Goal: Information Seeking & Learning: Learn about a topic

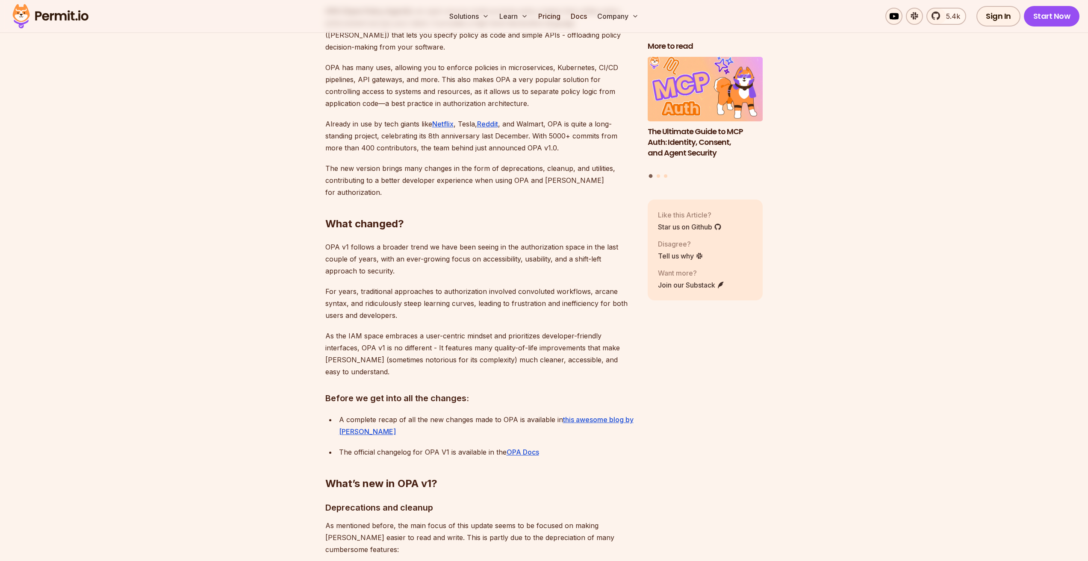
scroll to position [855, 0]
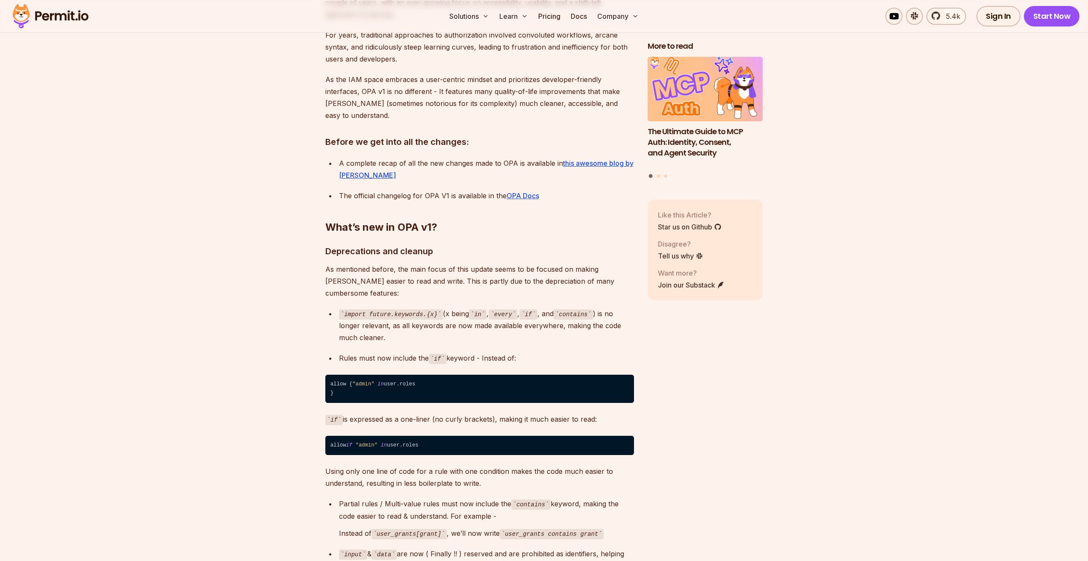
scroll to position [1112, 0]
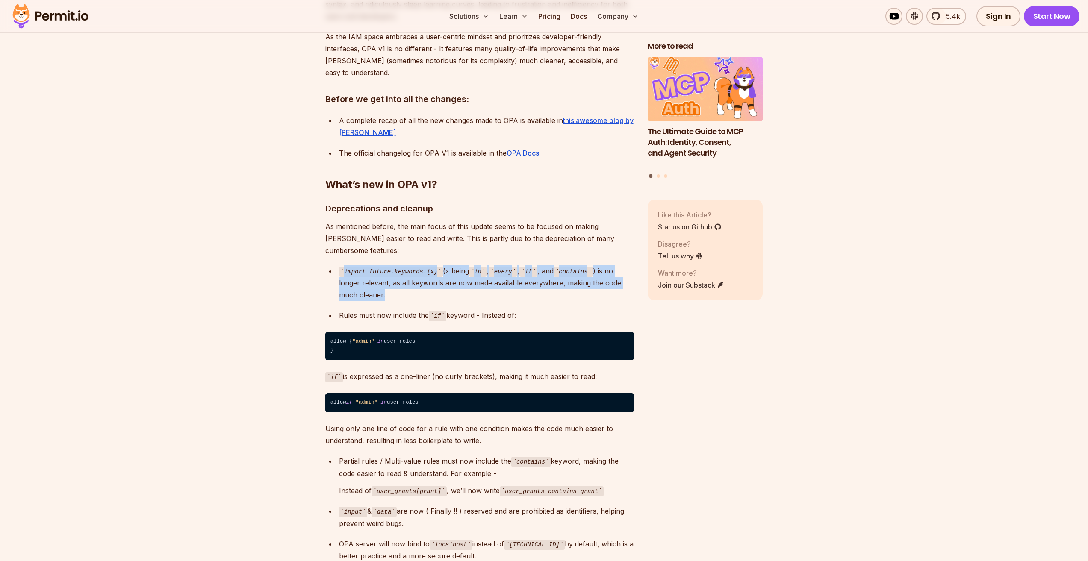
drag, startPoint x: 388, startPoint y: 268, endPoint x: 341, endPoint y: 245, distance: 51.8
click at [341, 265] on div "import future.keywords.{x} (x being in , every , if , and contains ) is no long…" at bounding box center [486, 283] width 295 height 36
copy div "import future.keywords.{x} (x being in , every , if , and contains ) is no long…"
click at [229, 288] on section "Table of Contents What is OPA? OPA (Open Policy Agent) is an open-source multi-…" at bounding box center [544, 443] width 1088 height 2099
drag, startPoint x: 390, startPoint y: 272, endPoint x: 340, endPoint y: 245, distance: 57.0
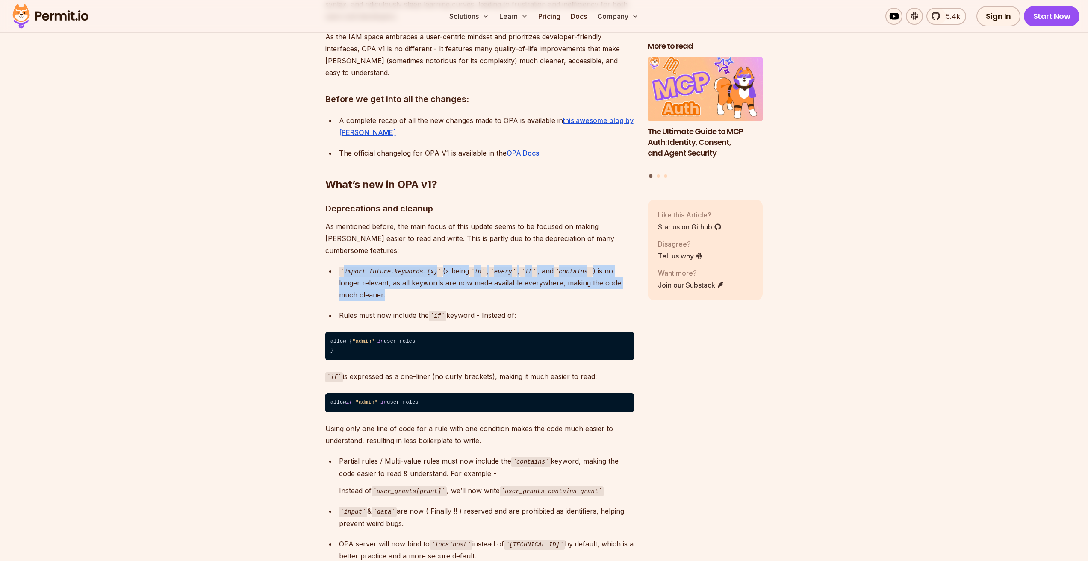
click at [340, 265] on div "import future.keywords.{x} (x being in , every , if , and contains ) is no long…" at bounding box center [486, 283] width 295 height 36
click at [283, 261] on section "Table of Contents What is OPA? OPA (Open Policy Agent) is an open-source multi-…" at bounding box center [544, 443] width 1088 height 2099
drag, startPoint x: 392, startPoint y: 271, endPoint x: 337, endPoint y: 249, distance: 58.4
click at [337, 265] on li "import future.keywords.{x} (x being in , every , if , and contains ) is no long…" at bounding box center [486, 283] width 298 height 36
copy div "import future.keywords.{x} (x being in , every , if , and contains ) is no long…"
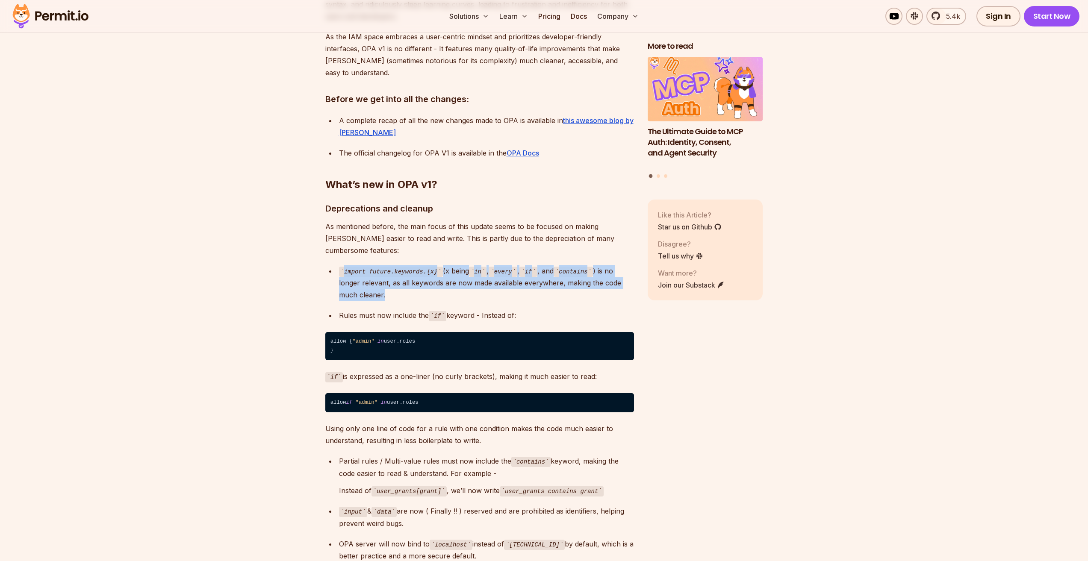
click at [218, 242] on section "Table of Contents What is OPA? OPA (Open Policy Agent) is an open-source multi-…" at bounding box center [544, 443] width 1088 height 2099
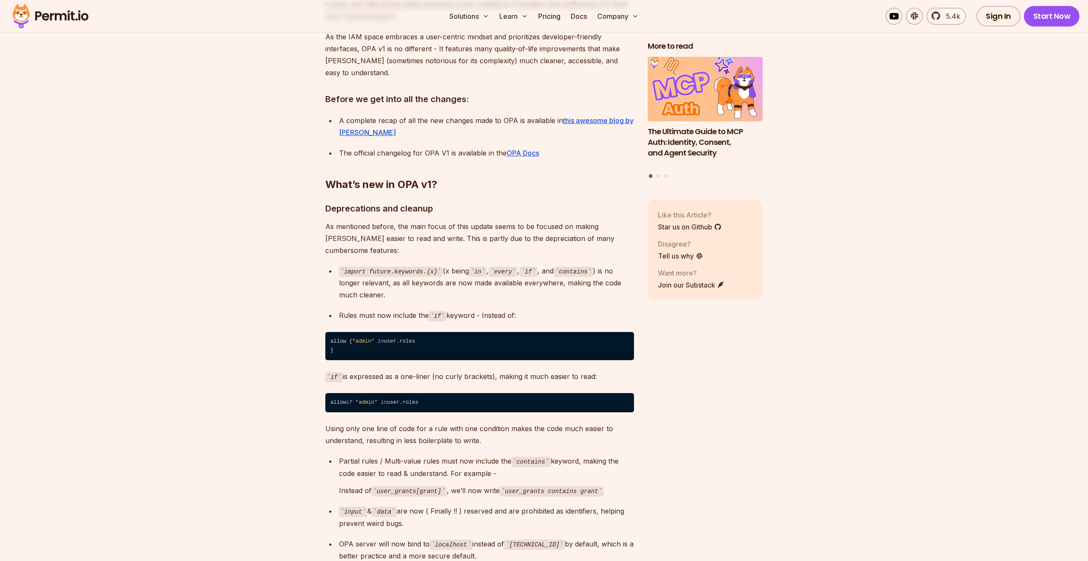
click at [217, 308] on section "Table of Contents What is OPA? OPA (Open Policy Agent) is an open-source multi-…" at bounding box center [544, 443] width 1088 height 2099
drag, startPoint x: 339, startPoint y: 291, endPoint x: 425, endPoint y: 291, distance: 85.9
click at [425, 310] on div "Rules must now include the if keyword - Instead of:" at bounding box center [486, 316] width 295 height 12
click at [410, 310] on div "Rules must now include the if keyword - Instead of:" at bounding box center [486, 316] width 295 height 12
drag, startPoint x: 338, startPoint y: 291, endPoint x: 479, endPoint y: 292, distance: 141.1
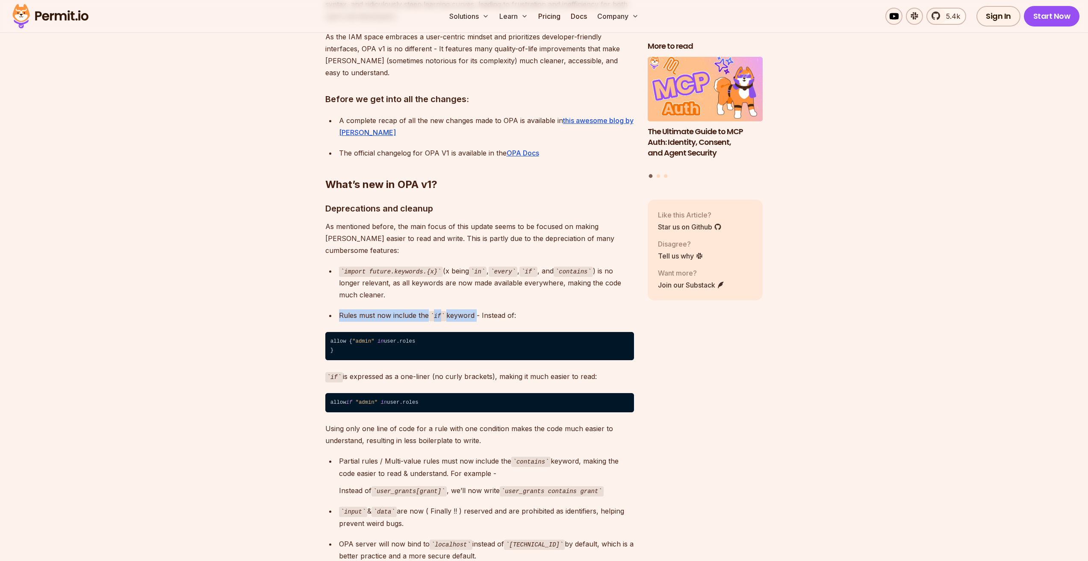
click at [479, 310] on li "Rules must now include the if keyword - Instead of:" at bounding box center [486, 316] width 298 height 12
copy div "Rules must now include the if keyword"
drag, startPoint x: 341, startPoint y: 340, endPoint x: 329, endPoint y: 318, distance: 24.5
click at [329, 332] on code "allow { "admin" in user.roles }" at bounding box center [479, 346] width 309 height 29
copy code "allow { "admin" in user.roles }"
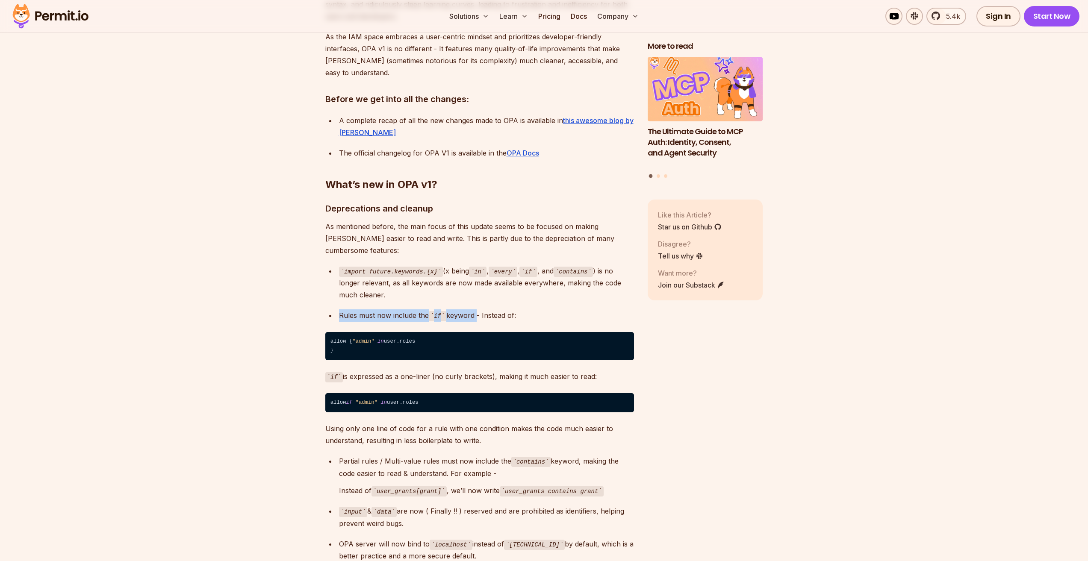
drag, startPoint x: 235, startPoint y: 366, endPoint x: 237, endPoint y: 354, distance: 11.7
click at [235, 366] on section "Table of Contents What is OPA? OPA (Open Policy Agent) is an open-source multi-…" at bounding box center [544, 443] width 1088 height 2099
drag, startPoint x: 443, startPoint y: 383, endPoint x: 324, endPoint y: 389, distance: 118.6
click at [324, 389] on section "Table of Contents What is OPA? OPA (Open Policy Agent) is an open-source multi-…" at bounding box center [544, 443] width 1088 height 2099
copy code "allow if "admin" in user.roles"
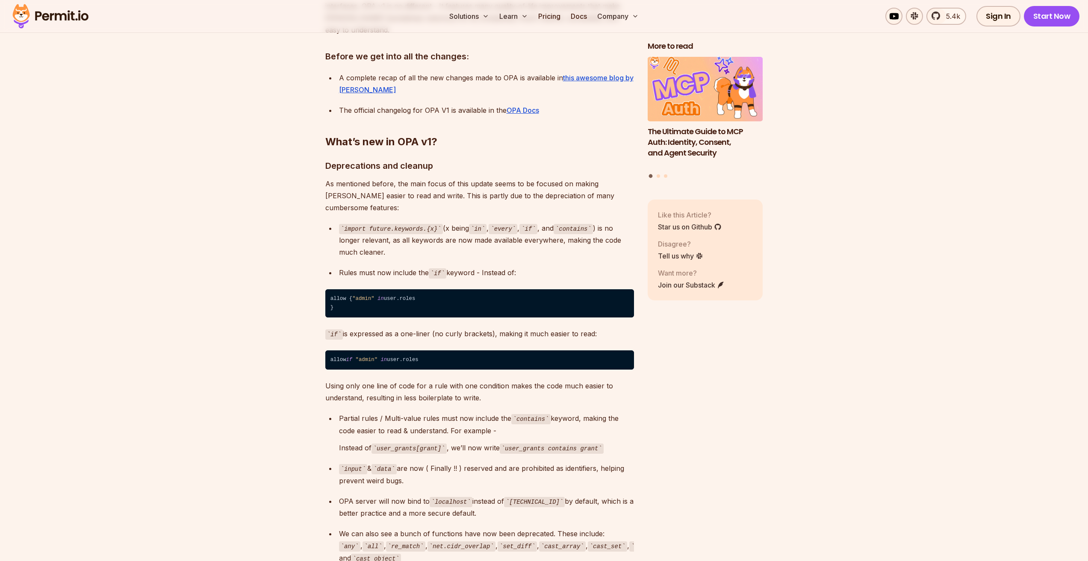
scroll to position [1197, 0]
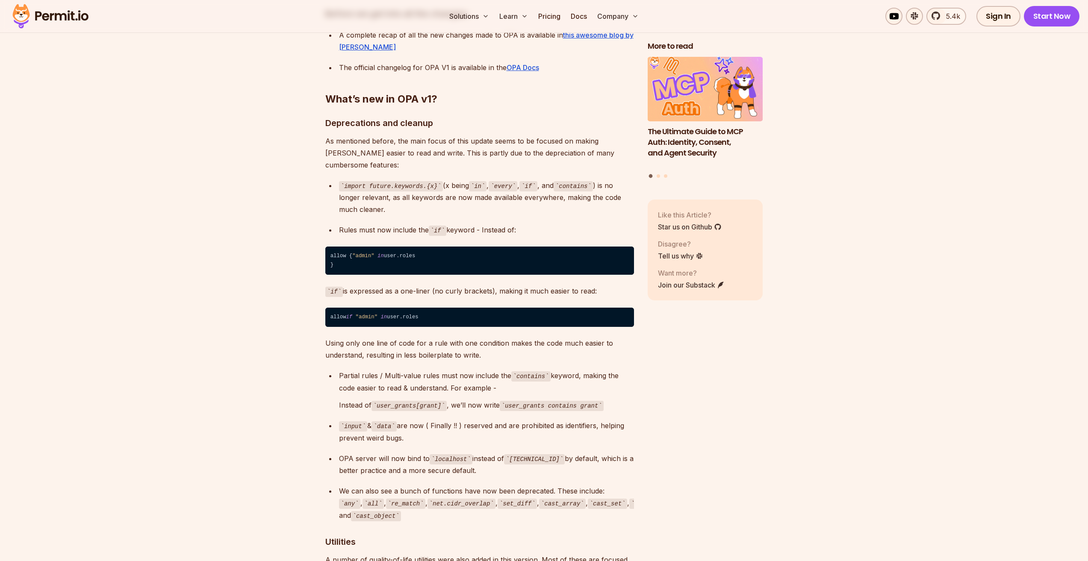
click at [203, 309] on section "Table of Contents What is OPA? OPA (Open Policy Agent) is an open-source multi-…" at bounding box center [544, 357] width 1088 height 2099
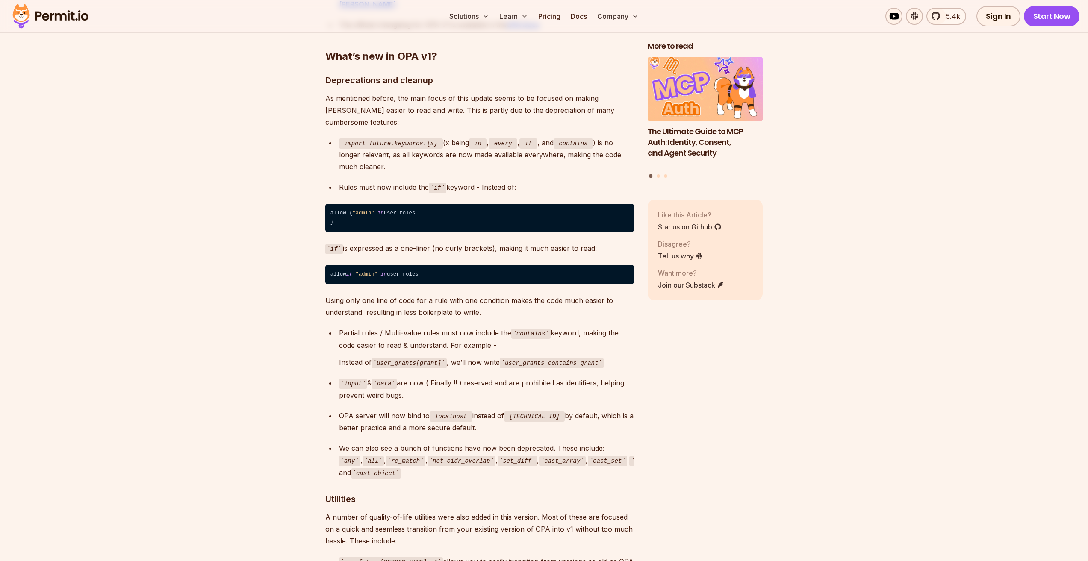
scroll to position [1283, 0]
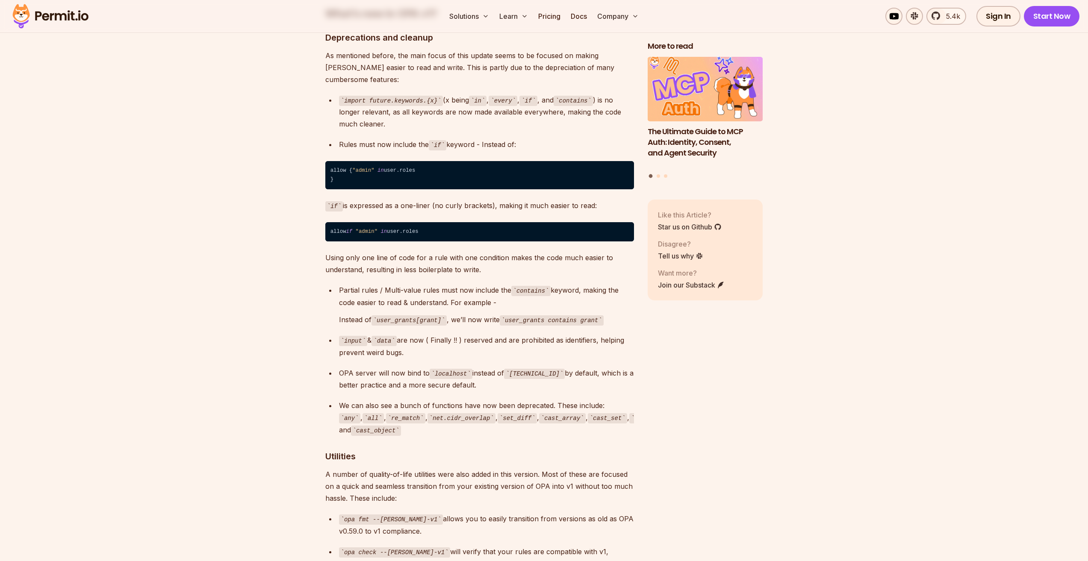
click at [183, 309] on section "Table of Contents What is OPA? OPA (Open Policy Agent) is an open-source multi-…" at bounding box center [544, 272] width 1088 height 2099
drag, startPoint x: 340, startPoint y: 275, endPoint x: 448, endPoint y: 286, distance: 108.7
click at [448, 286] on p "Partial rules / Multi-value rules must now include the contains keyword, making…" at bounding box center [486, 296] width 295 height 24
copy p "Partial rules / Multi-value rules must now include the contains keyword, making…"
drag, startPoint x: 377, startPoint y: 302, endPoint x: 447, endPoint y: 304, distance: 70.2
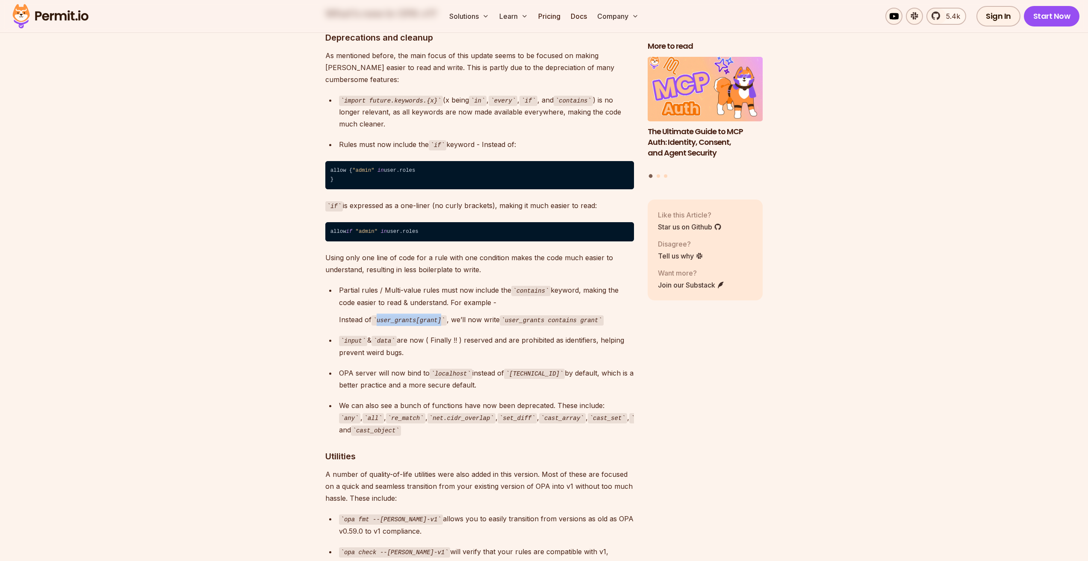
click at [447, 316] on code "user_grants[grant]" at bounding box center [409, 321] width 75 height 10
copy code "user_grants[grant]"
drag, startPoint x: 507, startPoint y: 304, endPoint x: 604, endPoint y: 306, distance: 96.6
click at [604, 316] on code "user_grants contains grant" at bounding box center [552, 321] width 104 height 10
copy code "user_grants contains grant"
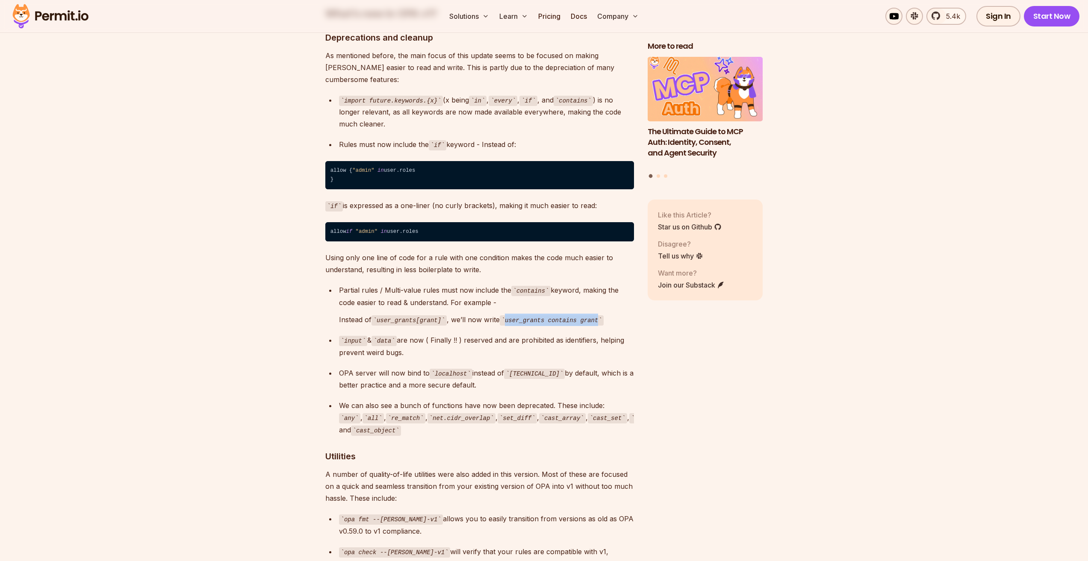
click at [221, 337] on section "Table of Contents What is OPA? OPA (Open Policy Agent) is an open-source multi-…" at bounding box center [544, 272] width 1088 height 2099
drag, startPoint x: 411, startPoint y: 337, endPoint x: 337, endPoint y: 316, distance: 77.5
click at [337, 316] on ul "Partial rules / Multi-value rules must now include the contains keyword, making…" at bounding box center [479, 360] width 309 height 152
copy p "input & data are now ( Finally !! ) reserved and are prohibited as identifiers,…"
click at [187, 352] on section "Table of Contents What is OPA? OPA (Open Policy Agent) is an open-source multi-…" at bounding box center [544, 272] width 1088 height 2099
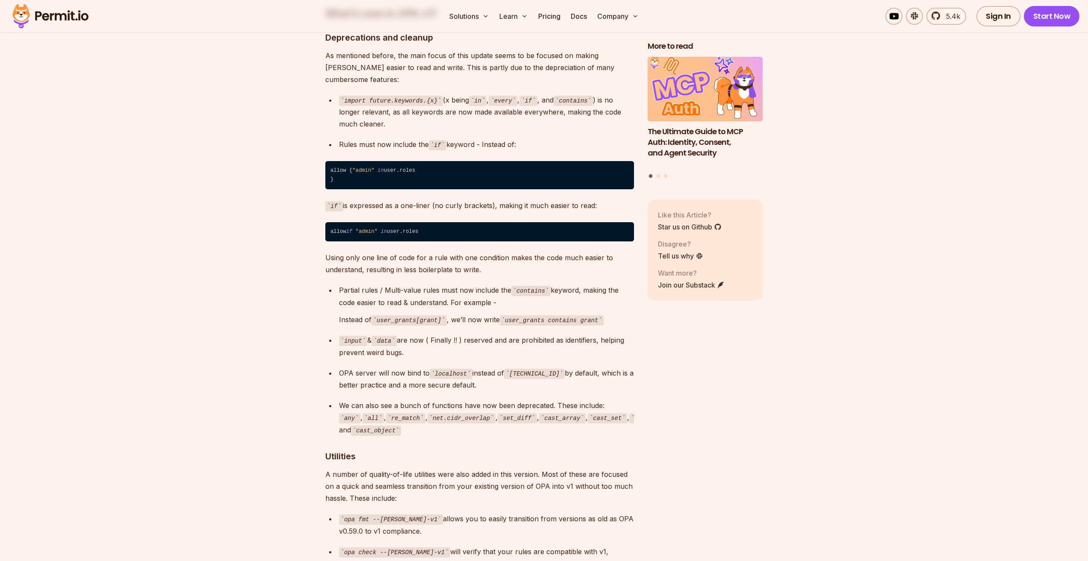
drag, startPoint x: 296, startPoint y: 386, endPoint x: 296, endPoint y: 371, distance: 15.0
click at [296, 386] on section "Table of Contents What is OPA? OPA (Open Policy Agent) is an open-source multi-…" at bounding box center [544, 272] width 1088 height 2099
drag, startPoint x: 557, startPoint y: 389, endPoint x: 561, endPoint y: 411, distance: 22.7
click at [561, 411] on p "We can also see a bunch of functions have now been deprecated. These include: a…" at bounding box center [486, 418] width 295 height 36
click at [477, 423] on div "What is OPA? OPA (Open Policy Agent) is an open-source multi-purpose policy eng…" at bounding box center [479, 206] width 309 height 1879
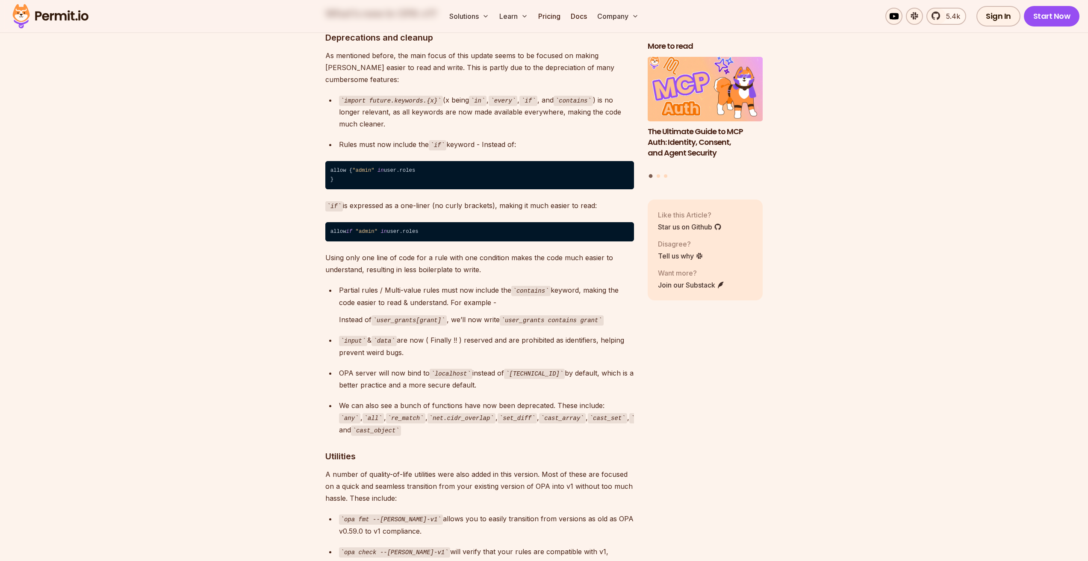
click at [399, 400] on p "We can also see a bunch of functions have now been deprecated. These include: a…" at bounding box center [486, 418] width 295 height 36
click at [412, 416] on p "We can also see a bunch of functions have now been deprecated. These include: a…" at bounding box center [486, 418] width 295 height 36
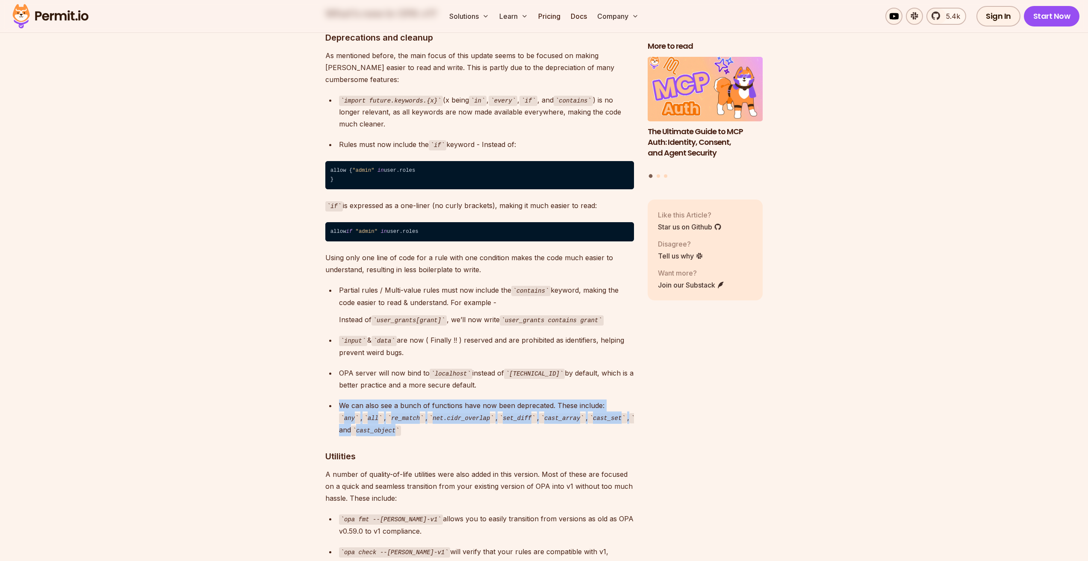
drag, startPoint x: 412, startPoint y: 416, endPoint x: 339, endPoint y: 389, distance: 77.5
click at [339, 400] on p "We can also see a bunch of functions have now been deprecated. These include: a…" at bounding box center [486, 418] width 295 height 36
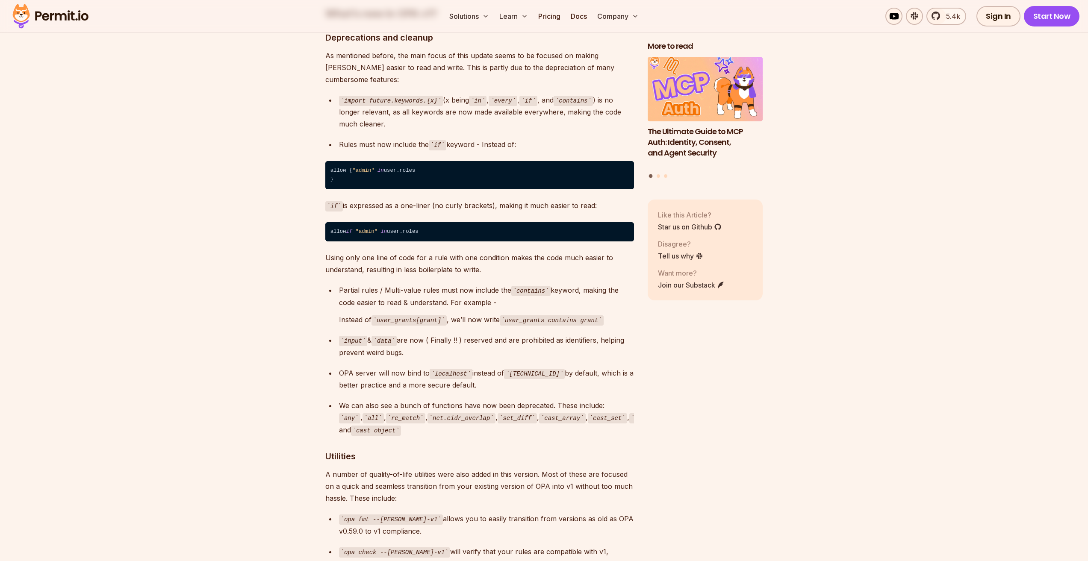
click at [436, 429] on div "What is OPA? OPA (Open Policy Agent) is an open-source multi-purpose policy eng…" at bounding box center [479, 206] width 309 height 1879
drag, startPoint x: 556, startPoint y: 389, endPoint x: 561, endPoint y: 410, distance: 21.2
click at [561, 410] on p "We can also see a bunch of functions have now been deprecated. These include: a…" at bounding box center [486, 418] width 295 height 36
copy p "These include: any , all , re_match , net.cidr_overlap , set_diff , cast_array …"
click at [160, 379] on section "Table of Contents What is OPA? OPA (Open Policy Agent) is an open-source multi-…" at bounding box center [544, 272] width 1088 height 2099
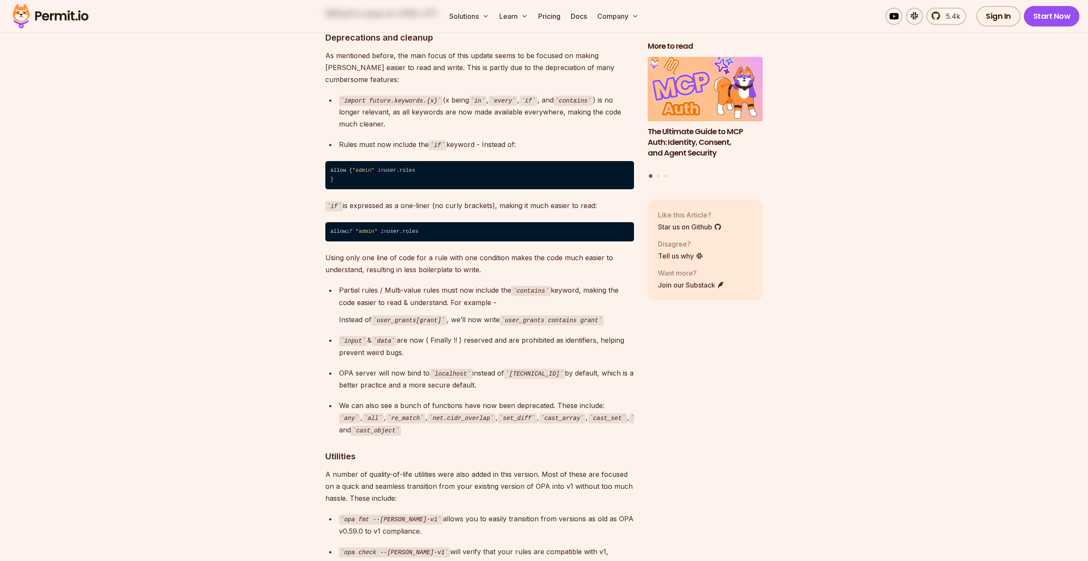
click at [160, 460] on section "Table of Contents What is OPA? OPA (Open Policy Agent) is an open-source multi-…" at bounding box center [544, 272] width 1088 height 2099
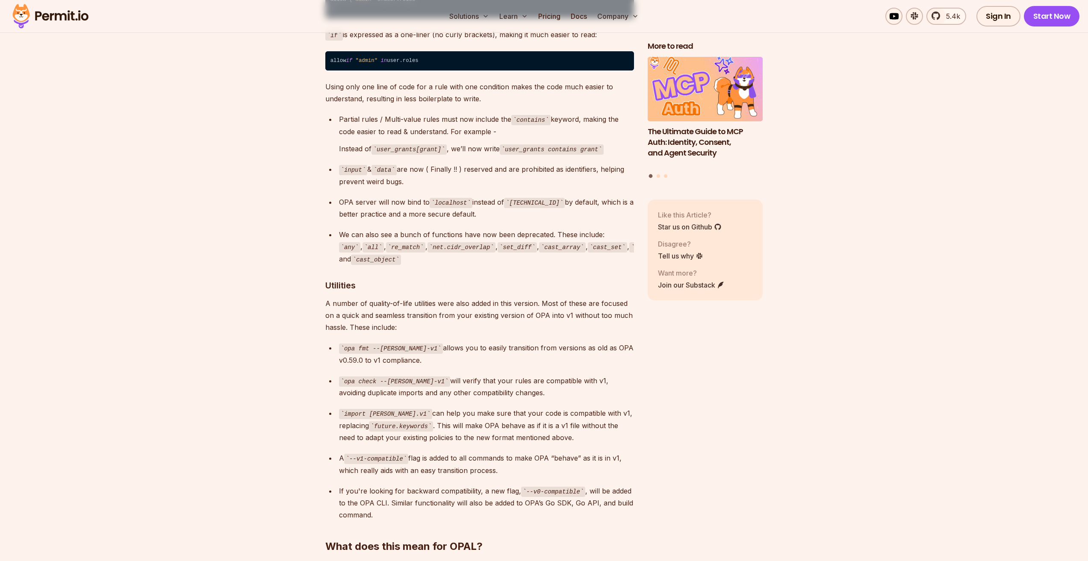
scroll to position [1497, 0]
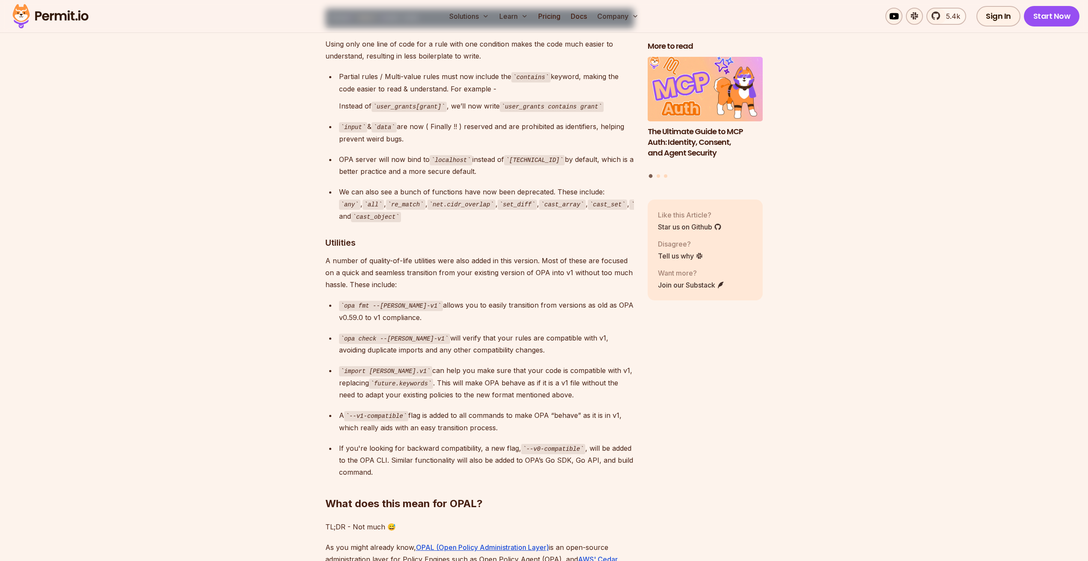
click at [430, 299] on div "opa fmt --[PERSON_NAME]-v1 allows you to easily transition from versions as old…" at bounding box center [486, 311] width 295 height 24
drag, startPoint x: 344, startPoint y: 321, endPoint x: 412, endPoint y: 321, distance: 68.0
click at [412, 334] on code "opa check --[PERSON_NAME]-v1" at bounding box center [394, 339] width 111 height 10
click at [451, 332] on div "opa check --[PERSON_NAME]-v1 will verify that your rules are compatible with v1…" at bounding box center [486, 344] width 295 height 24
drag, startPoint x: 534, startPoint y: 327, endPoint x: 516, endPoint y: 330, distance: 17.7
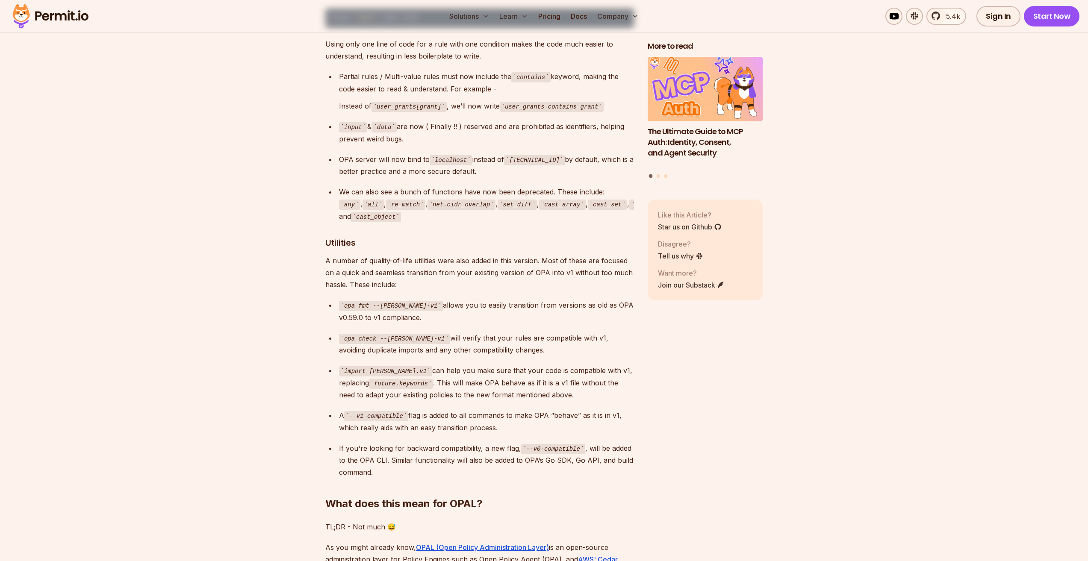
click at [516, 332] on div "opa check --[PERSON_NAME]-v1 will verify that your rules are compatible with v1…" at bounding box center [486, 344] width 295 height 24
drag, startPoint x: 520, startPoint y: 333, endPoint x: 418, endPoint y: 317, distance: 103.8
click at [418, 332] on div "opa check --[PERSON_NAME]-v1 will verify that your rules are compatible with v1…" at bounding box center [486, 344] width 295 height 24
click at [488, 371] on div "import [PERSON_NAME].v1 can help you make sure that your code is compatible wit…" at bounding box center [486, 383] width 295 height 36
drag, startPoint x: 344, startPoint y: 354, endPoint x: 395, endPoint y: 355, distance: 50.9
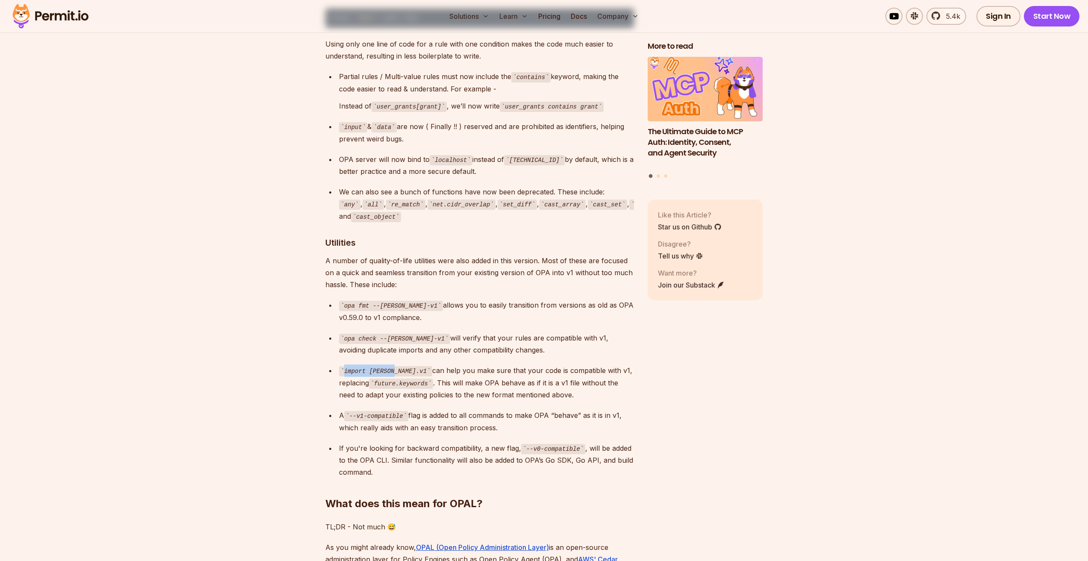
click at [395, 366] on code "import [PERSON_NAME].v1" at bounding box center [385, 371] width 93 height 10
click at [459, 365] on div "import [PERSON_NAME].v1 can help you make sure that your code is compatible wit…" at bounding box center [486, 383] width 295 height 36
drag, startPoint x: 559, startPoint y: 379, endPoint x: 342, endPoint y: 354, distance: 219.0
click at [342, 365] on div "import [PERSON_NAME].v1 can help you make sure that your code is compatible wit…" at bounding box center [486, 383] width 295 height 36
click at [403, 365] on div "import [PERSON_NAME].v1 can help you make sure that your code is compatible wit…" at bounding box center [486, 383] width 295 height 36
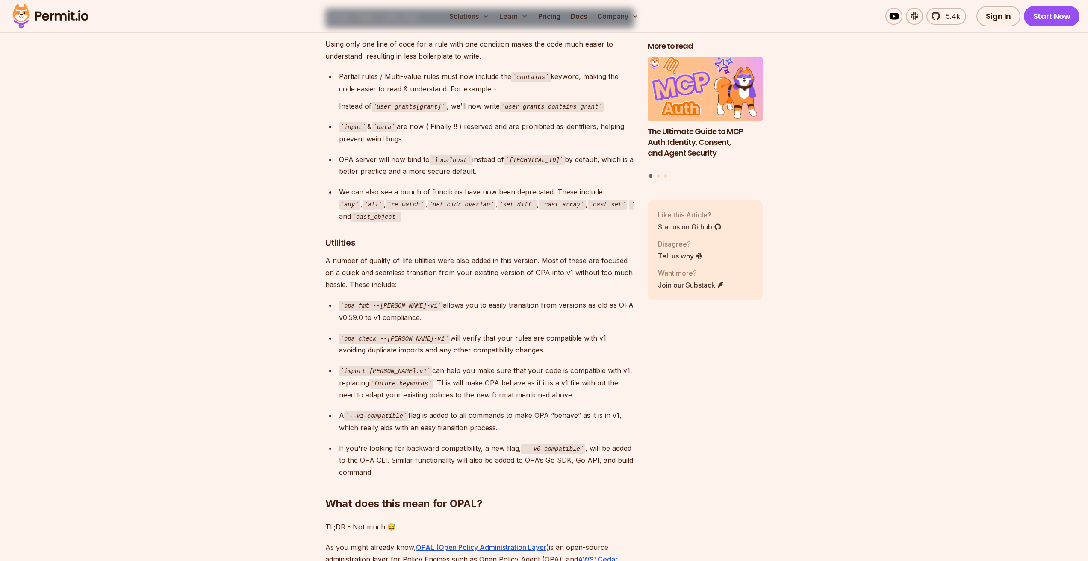
click at [236, 348] on section "Table of Contents What is OPA? OPA (Open Policy Agent) is an open-source multi-…" at bounding box center [544, 58] width 1088 height 2099
drag, startPoint x: 351, startPoint y: 399, endPoint x: 407, endPoint y: 399, distance: 56.0
click at [407, 411] on code "--v1-compatible" at bounding box center [376, 416] width 65 height 10
click at [444, 410] on div "A --v1-compatible flag is added to all commands to make OPA “behave” as it is i…" at bounding box center [486, 422] width 295 height 24
drag, startPoint x: 513, startPoint y: 410, endPoint x: 340, endPoint y: 399, distance: 172.6
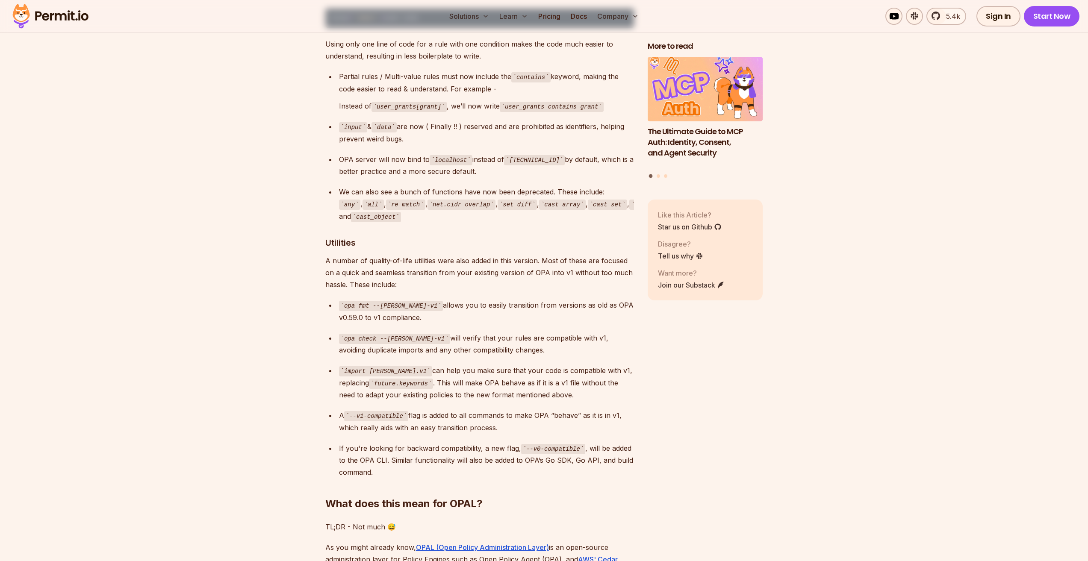
click at [340, 410] on div "A --v1-compatible flag is added to all commands to make OPA “behave” as it is i…" at bounding box center [486, 422] width 295 height 24
click at [537, 444] on code "--v0-compatible" at bounding box center [553, 449] width 65 height 10
drag, startPoint x: 525, startPoint y: 429, endPoint x: 586, endPoint y: 431, distance: 60.8
click at [586, 444] on code "--v0-compatible" at bounding box center [553, 449] width 65 height 10
click at [412, 443] on div "If you're looking for backward compatibility, a new flag, --v0-compatible , wil…" at bounding box center [486, 461] width 295 height 36
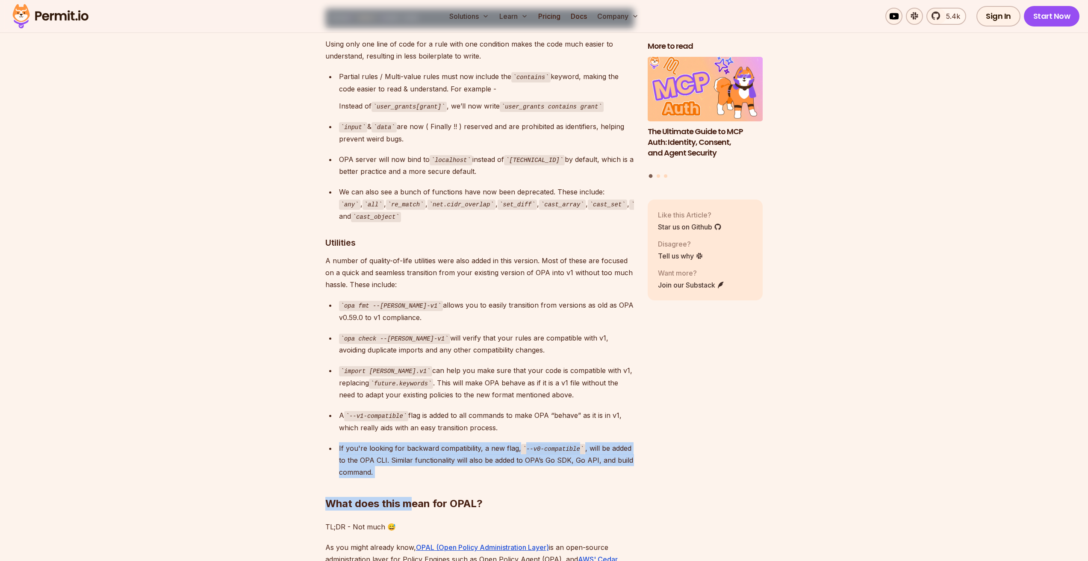
drag, startPoint x: 413, startPoint y: 455, endPoint x: 336, endPoint y: 429, distance: 81.9
click at [152, 427] on section "Table of Contents What is OPA? OPA (Open Policy Agent) is an open-source multi-…" at bounding box center [544, 58] width 1088 height 2099
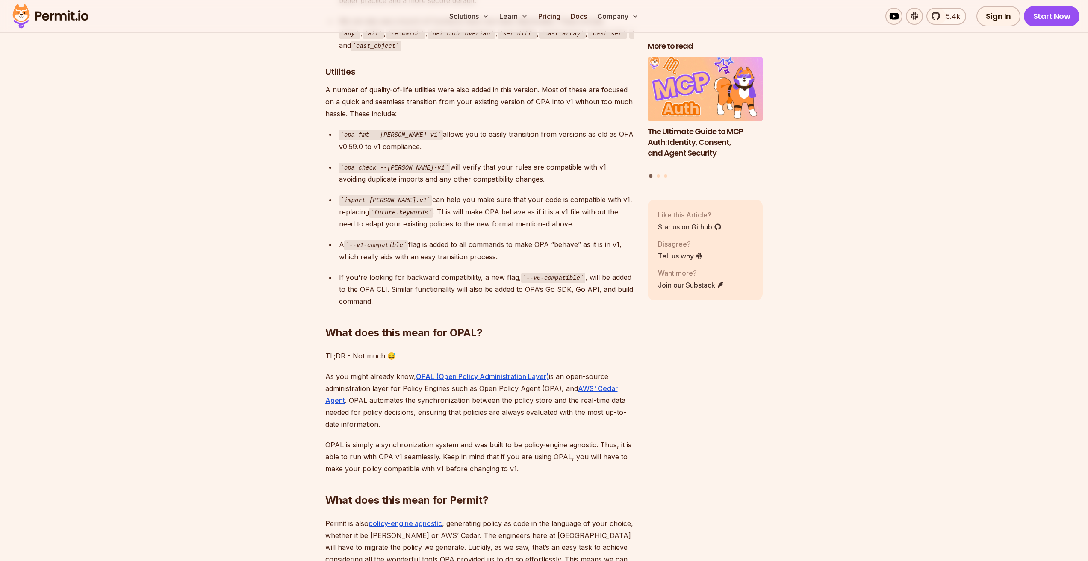
scroll to position [1710, 0]
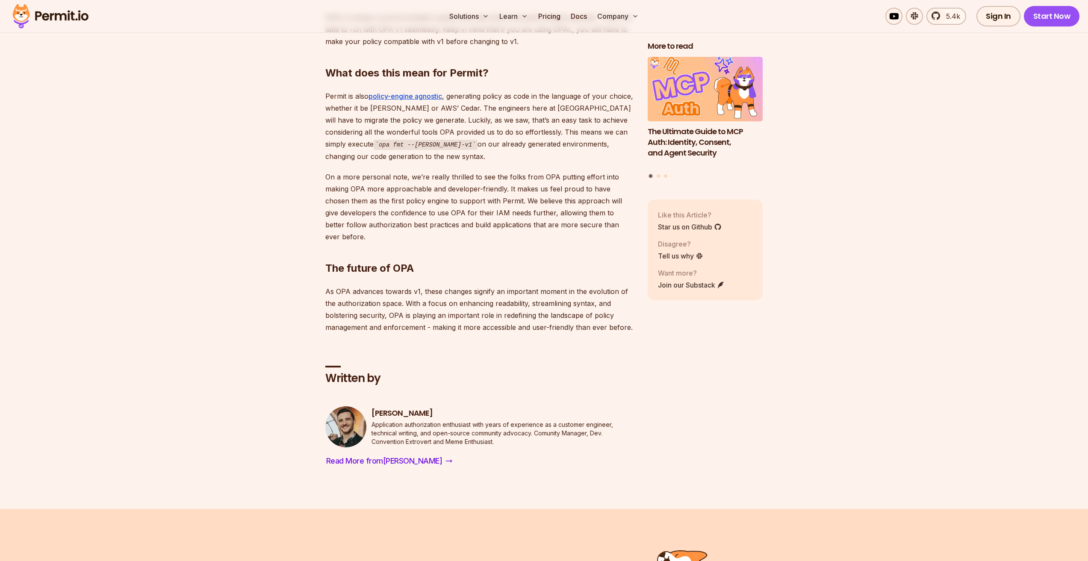
scroll to position [1924, 0]
